Goal: Task Accomplishment & Management: Complete application form

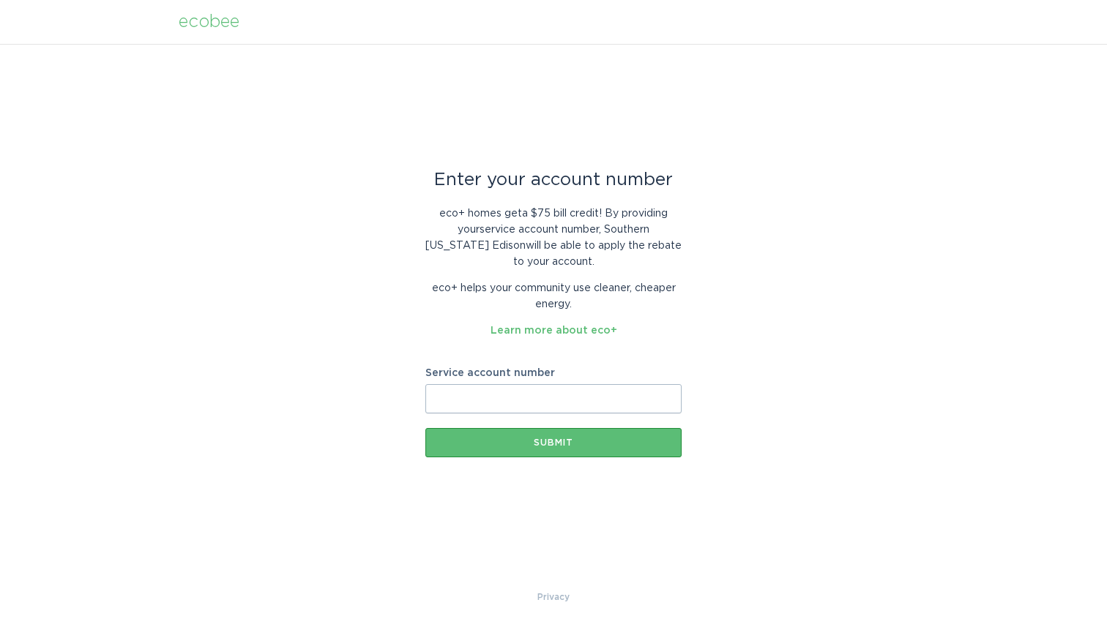
click at [522, 372] on label "Service account number" at bounding box center [553, 373] width 256 height 10
click at [522, 384] on input "Service account number" at bounding box center [553, 398] width 256 height 29
click at [446, 333] on div "eco+ homes get a $75 bill credit ! By providing your service account number , […" at bounding box center [553, 266] width 256 height 143
click at [569, 353] on div "Enter your account number eco+ homes get a $75 bill credit ! By providing your …" at bounding box center [553, 314] width 256 height 285
click at [501, 389] on input "Service account number" at bounding box center [553, 398] width 256 height 29
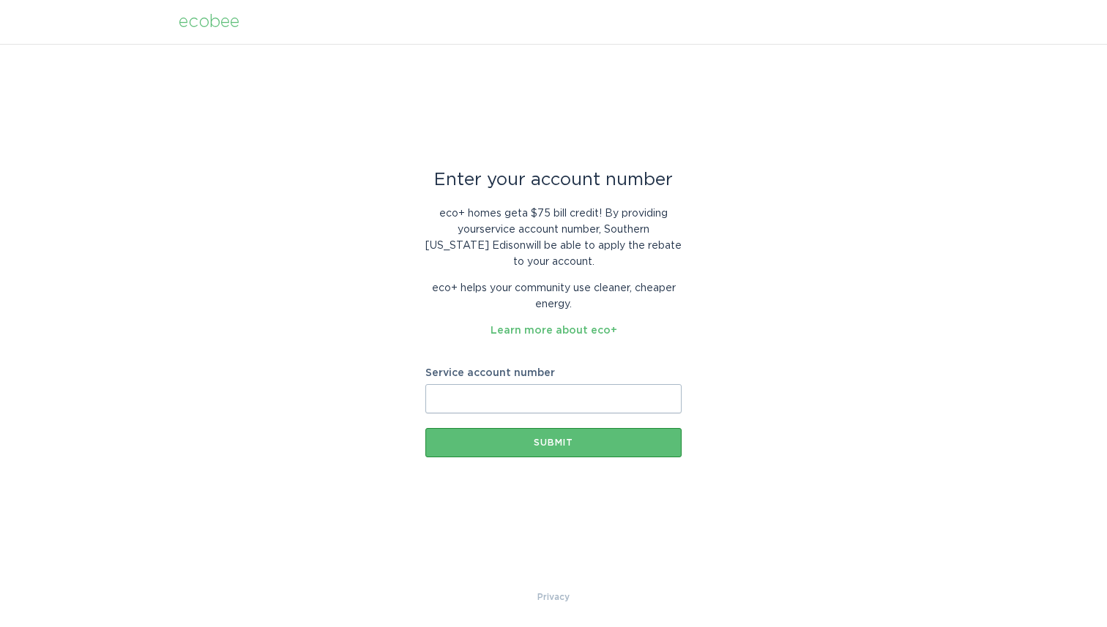
paste input "701005984721"
type input "701005984721"
click at [351, 397] on div "Enter your account number eco+ homes get a $75 bill credit ! By providing your …" at bounding box center [553, 316] width 1107 height 545
click at [563, 449] on button "Submit" at bounding box center [553, 442] width 256 height 29
